Goal: Browse casually

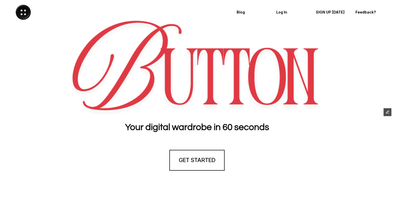
click at [35, 99] on div at bounding box center [196, 69] width 383 height 98
